Goal: Task Accomplishment & Management: Manage account settings

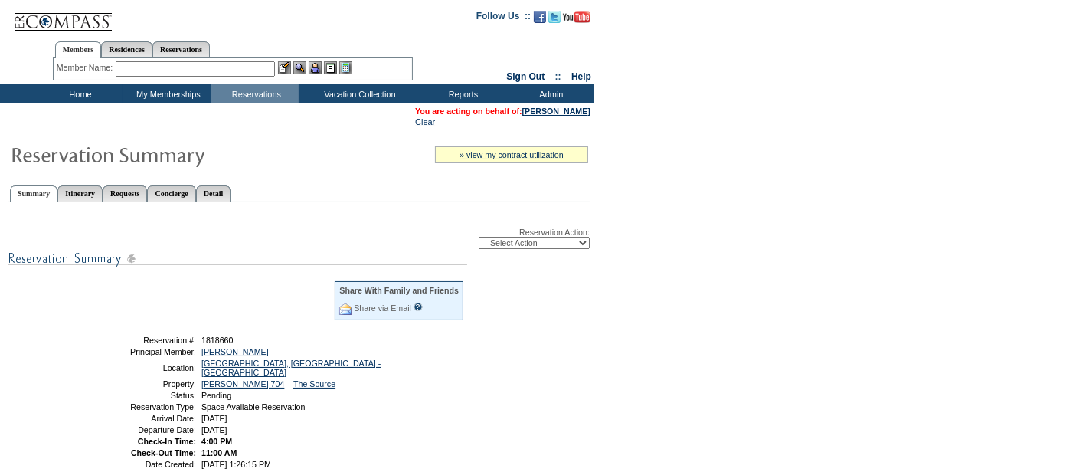
click at [485, 231] on div "Reservation Action: -- Select Action -- Modify Reservation Dates Modify Reserva…" at bounding box center [299, 238] width 582 height 21
click at [487, 237] on select "-- Select Action -- Modify Reservation Dates Modify Reservation Cost Modify Occ…" at bounding box center [534, 243] width 111 height 12
select select "ConfirmRes"
click at [479, 237] on select "-- Select Action -- Modify Reservation Dates Modify Reservation Cost Modify Occ…" at bounding box center [534, 243] width 111 height 12
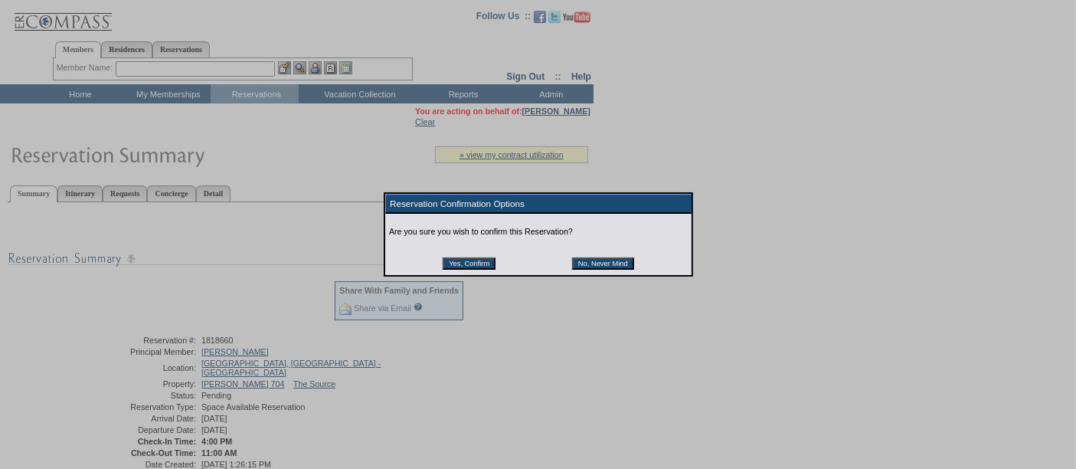
click at [480, 261] on input "Yes, Confirm" at bounding box center [469, 263] width 53 height 12
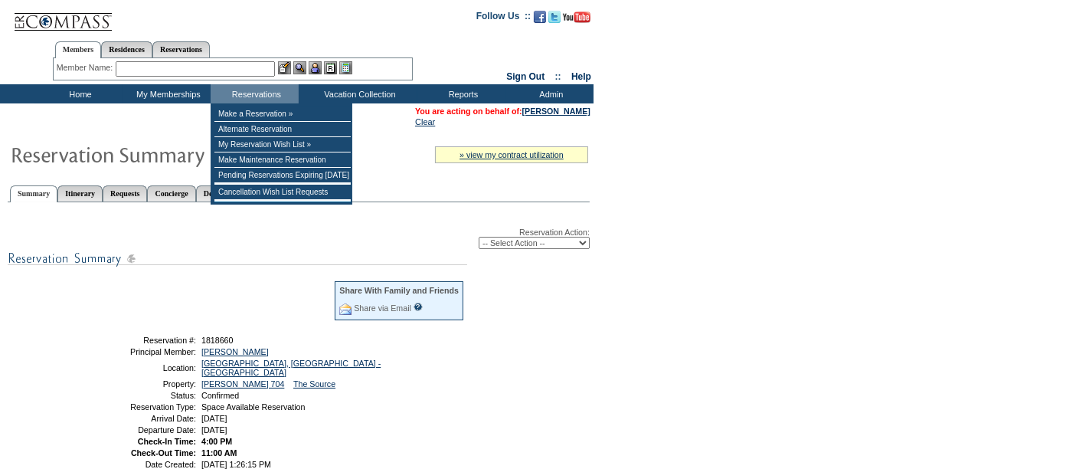
click at [242, 73] on input "text" at bounding box center [195, 68] width 159 height 15
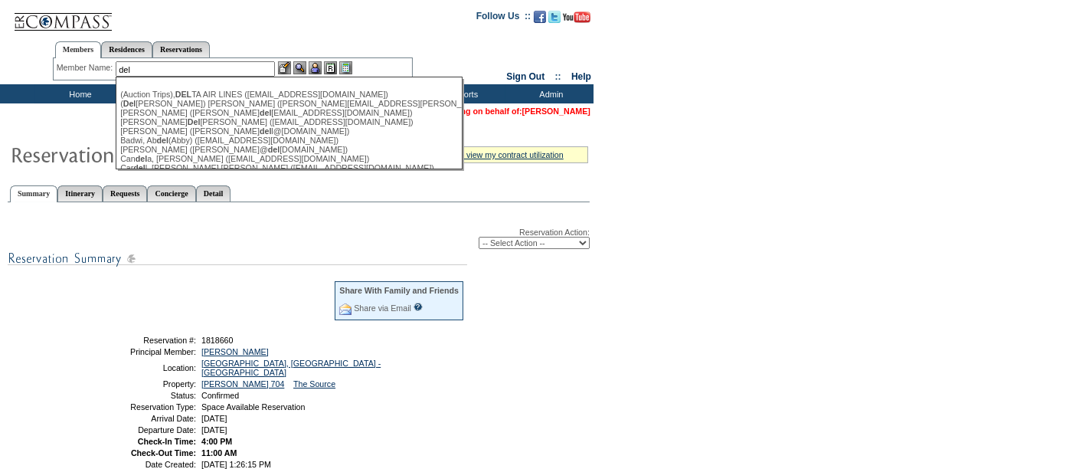
type input "del"
click at [553, 109] on link "[PERSON_NAME]" at bounding box center [556, 110] width 68 height 9
